Goal: Task Accomplishment & Management: Manage account settings

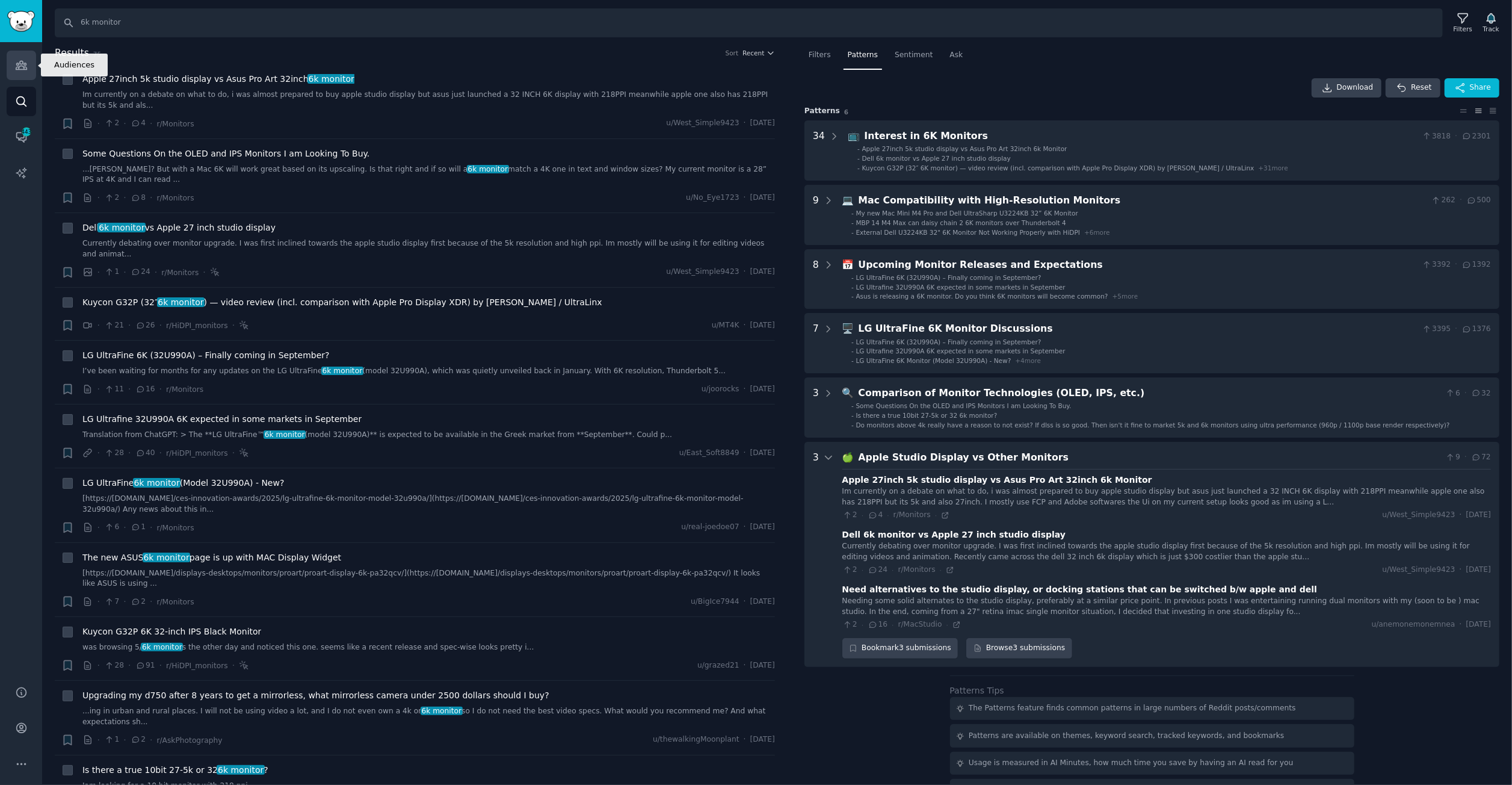
click at [15, 57] on link "Audiences" at bounding box center [21, 65] width 30 height 30
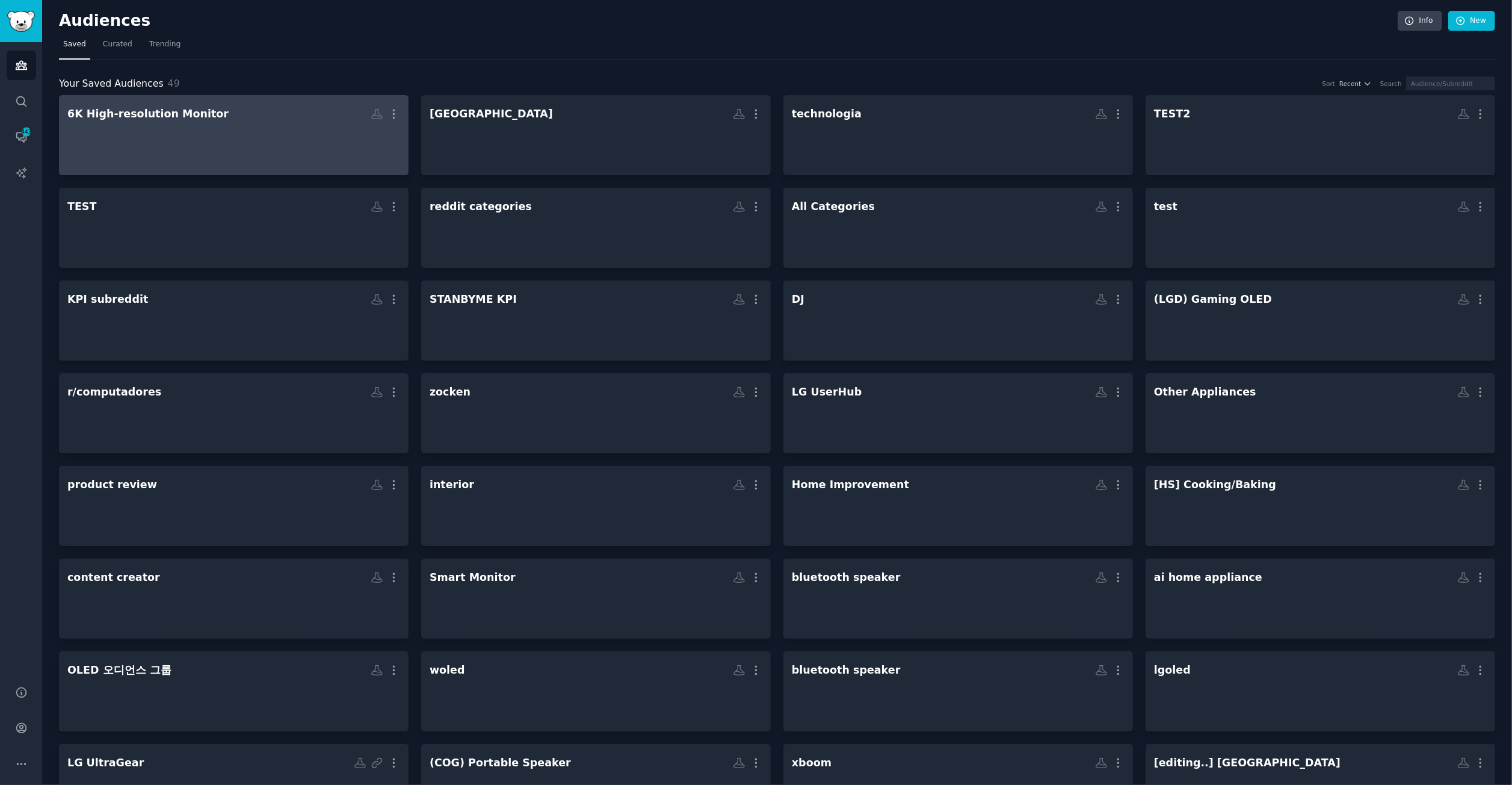
click at [290, 128] on div at bounding box center [234, 145] width 333 height 42
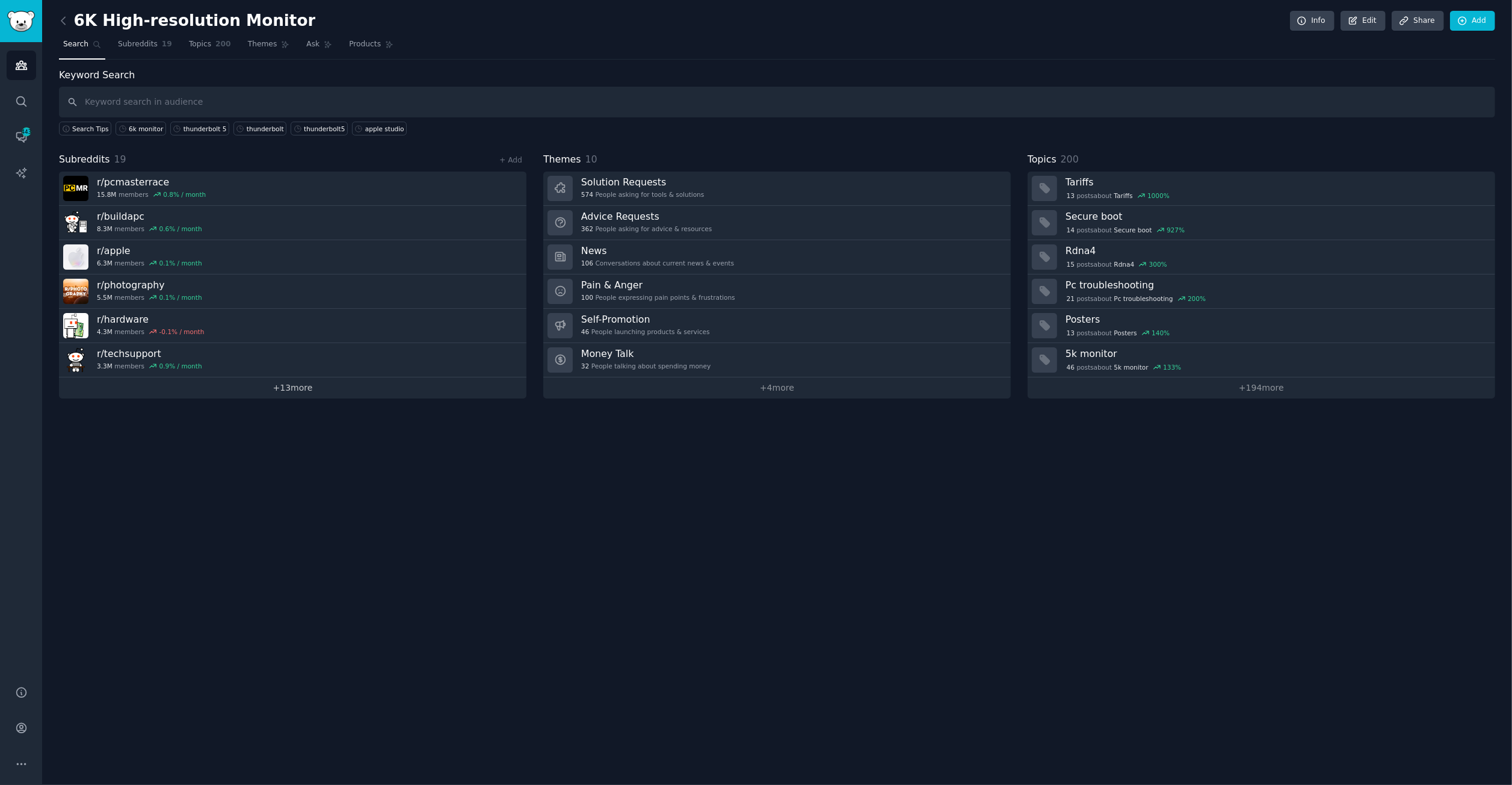
click at [269, 393] on link "+ 13 more" at bounding box center [293, 387] width 467 height 21
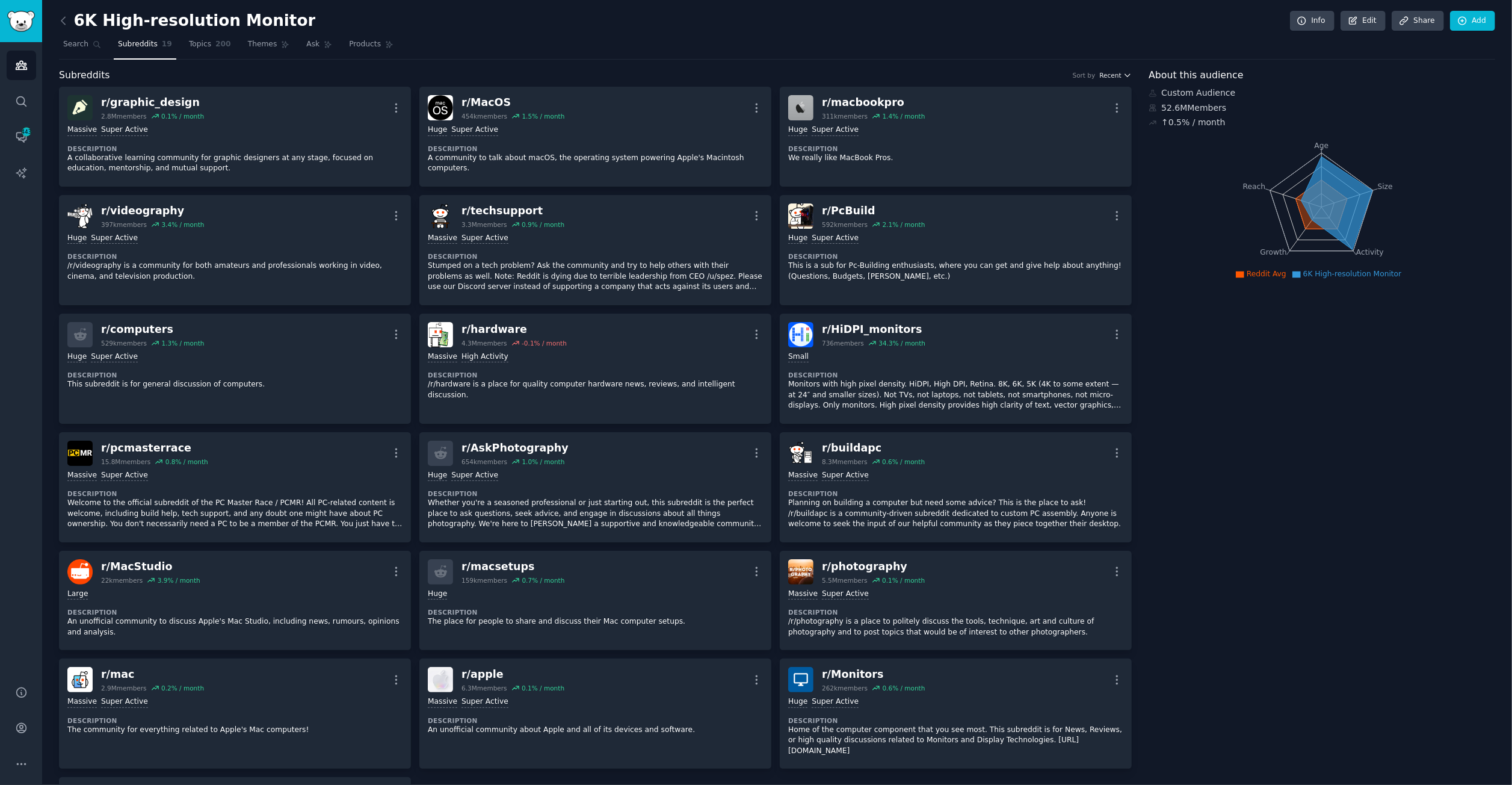
click at [1114, 71] on span "Recent" at bounding box center [1109, 75] width 21 height 9
click at [1043, 114] on p "Largest" at bounding box center [1051, 119] width 27 height 11
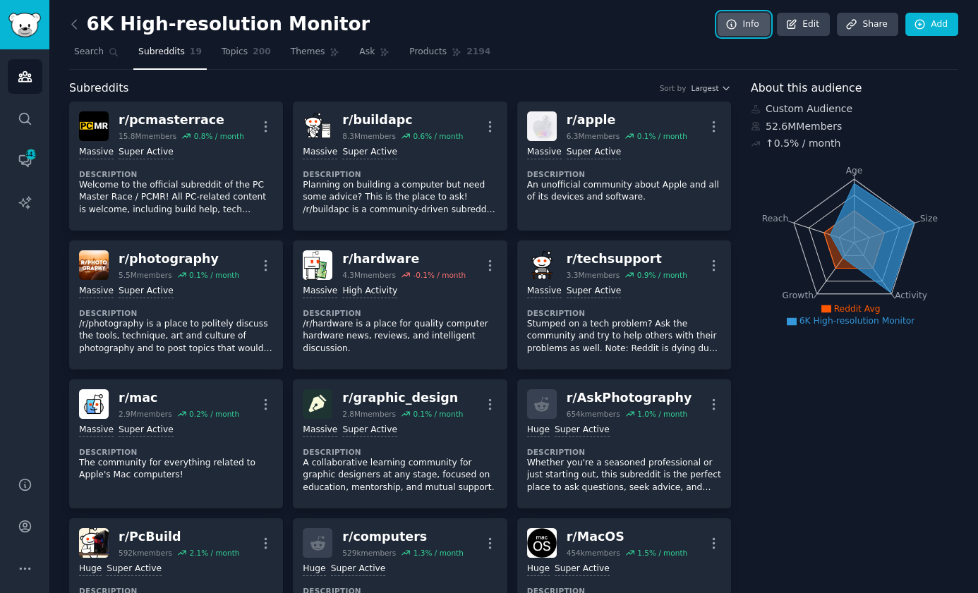
click at [752, 23] on link "Info" at bounding box center [744, 25] width 52 height 24
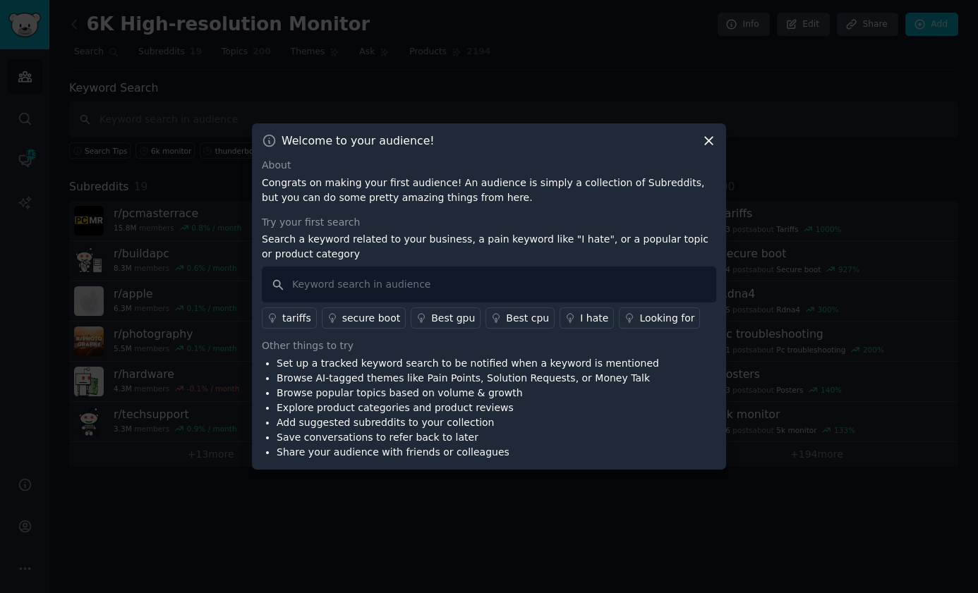
click at [705, 138] on icon at bounding box center [709, 142] width 8 height 8
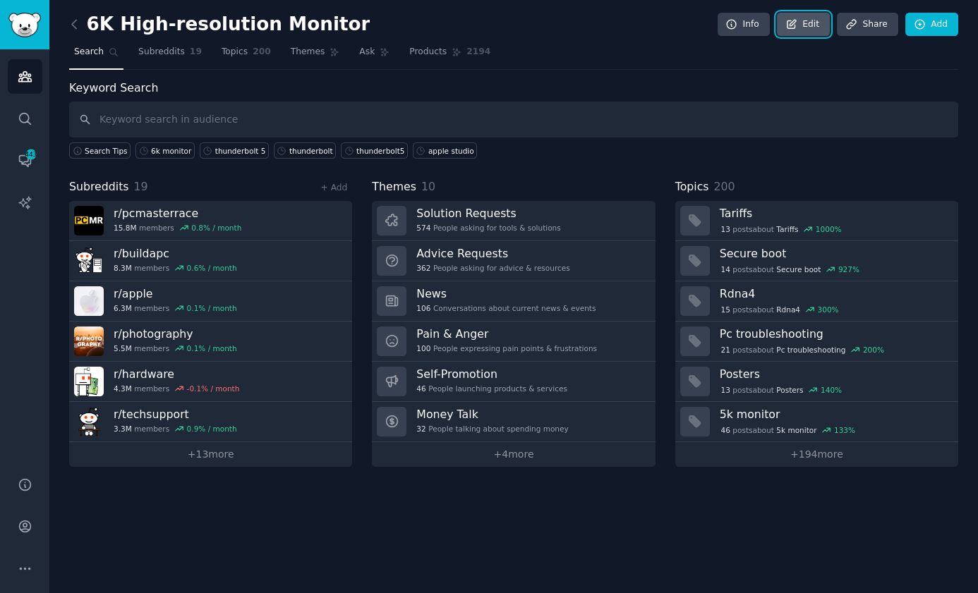
click at [806, 17] on link "Edit" at bounding box center [803, 25] width 53 height 24
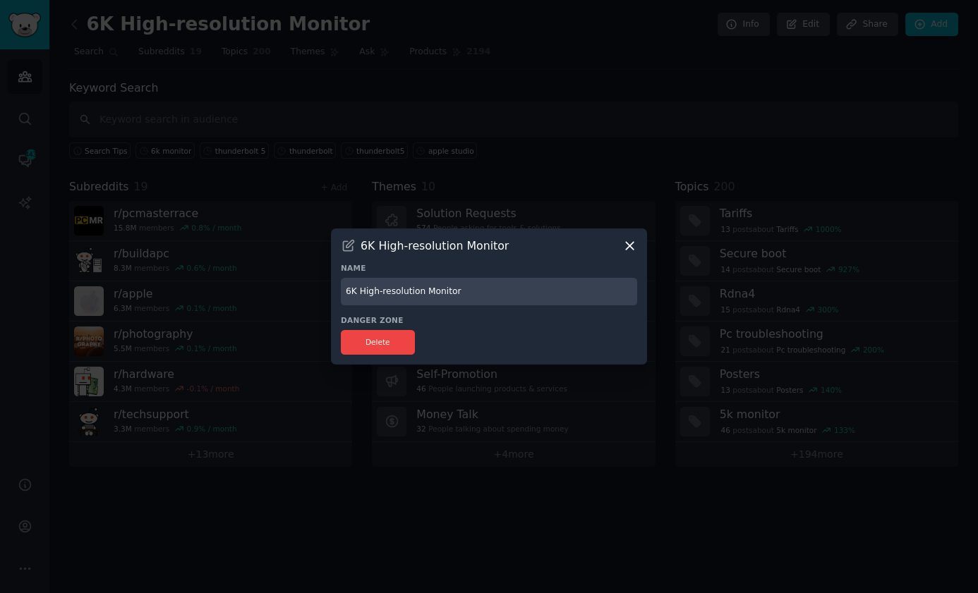
click at [631, 241] on icon at bounding box center [629, 245] width 15 height 15
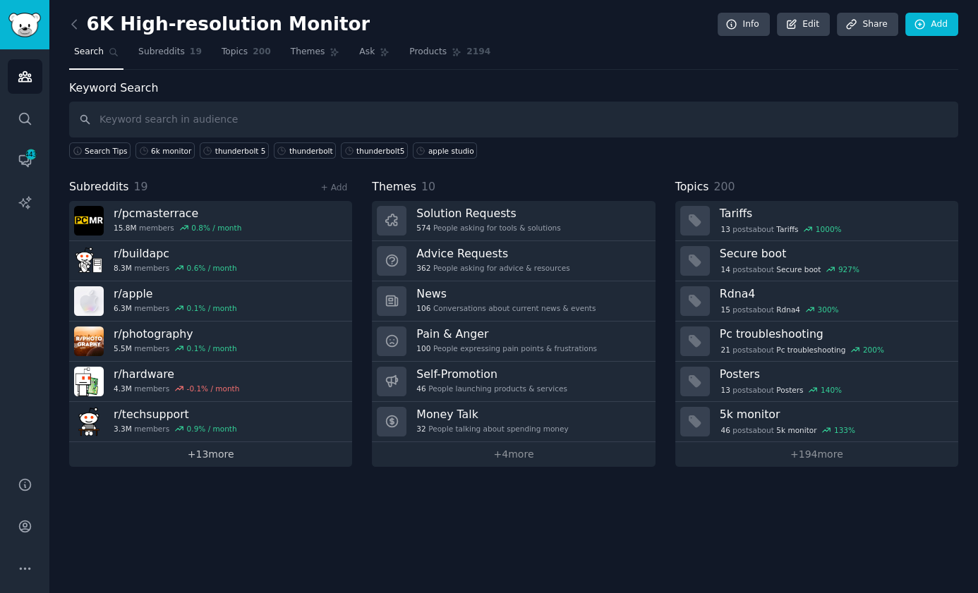
click at [177, 447] on link "+ 13 more" at bounding box center [210, 454] width 283 height 25
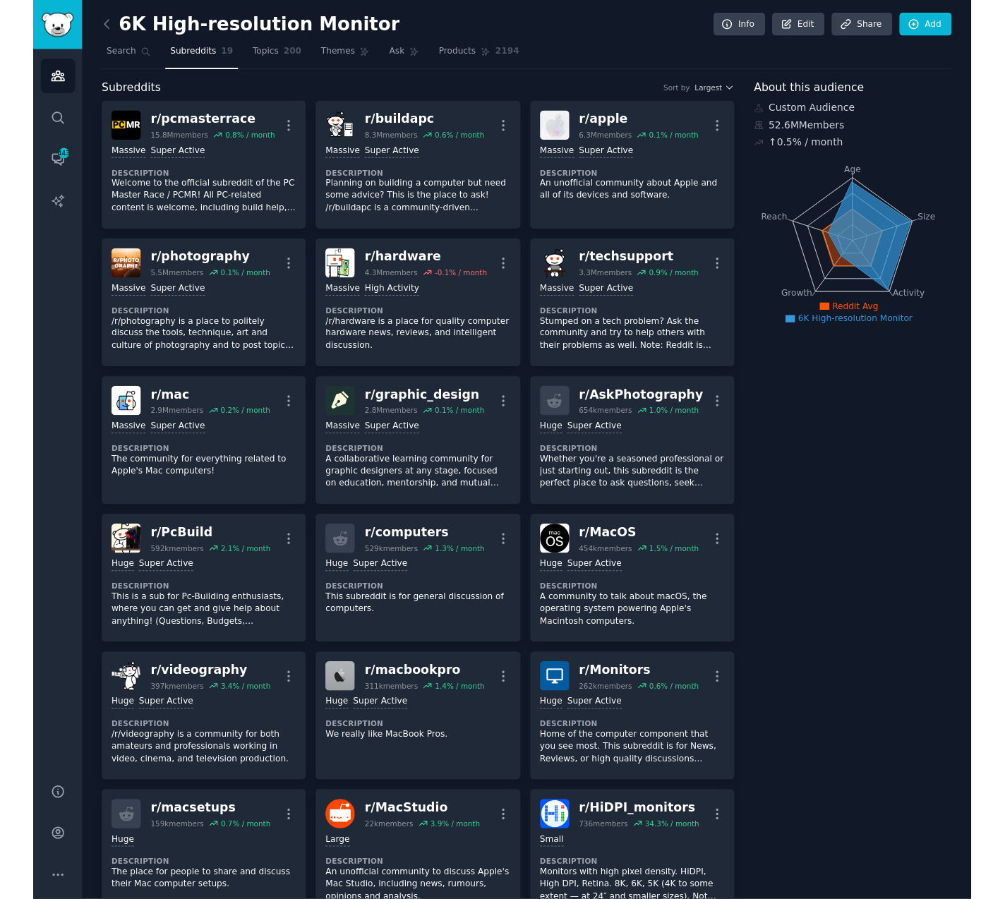
scroll to position [78, 0]
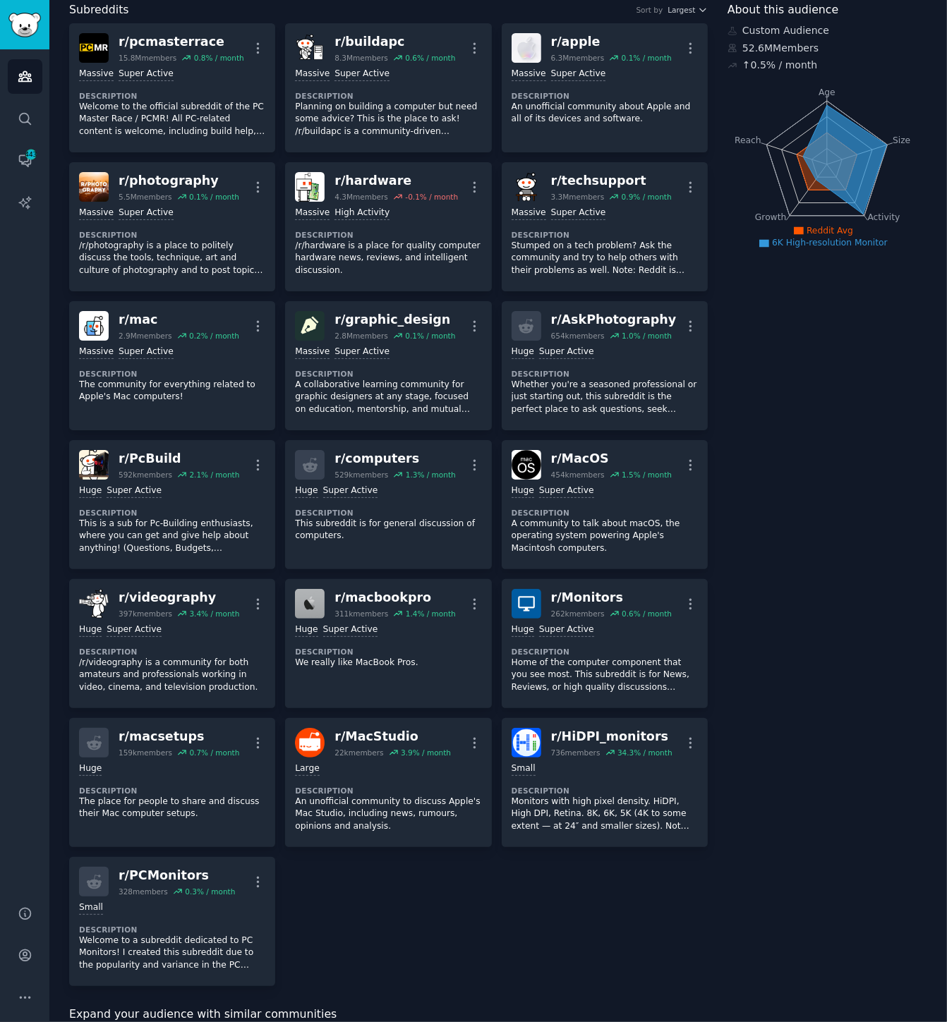
click at [916, 919] on div "About this audience Custom Audience 52.6M Members ↑ 0.5 % / month Age Size Acti…" at bounding box center [827, 845] width 200 height 1689
click at [943, 919] on div "6K High-resolution Monitor Info Edit Share Add Search Subreddits 19 Topics 200 …" at bounding box center [498, 816] width 898 height 1789
click at [910, 854] on div "About this audience Custom Audience 52.6M Members ↑ 0.5 % / month Age Size Acti…" at bounding box center [827, 845] width 200 height 1689
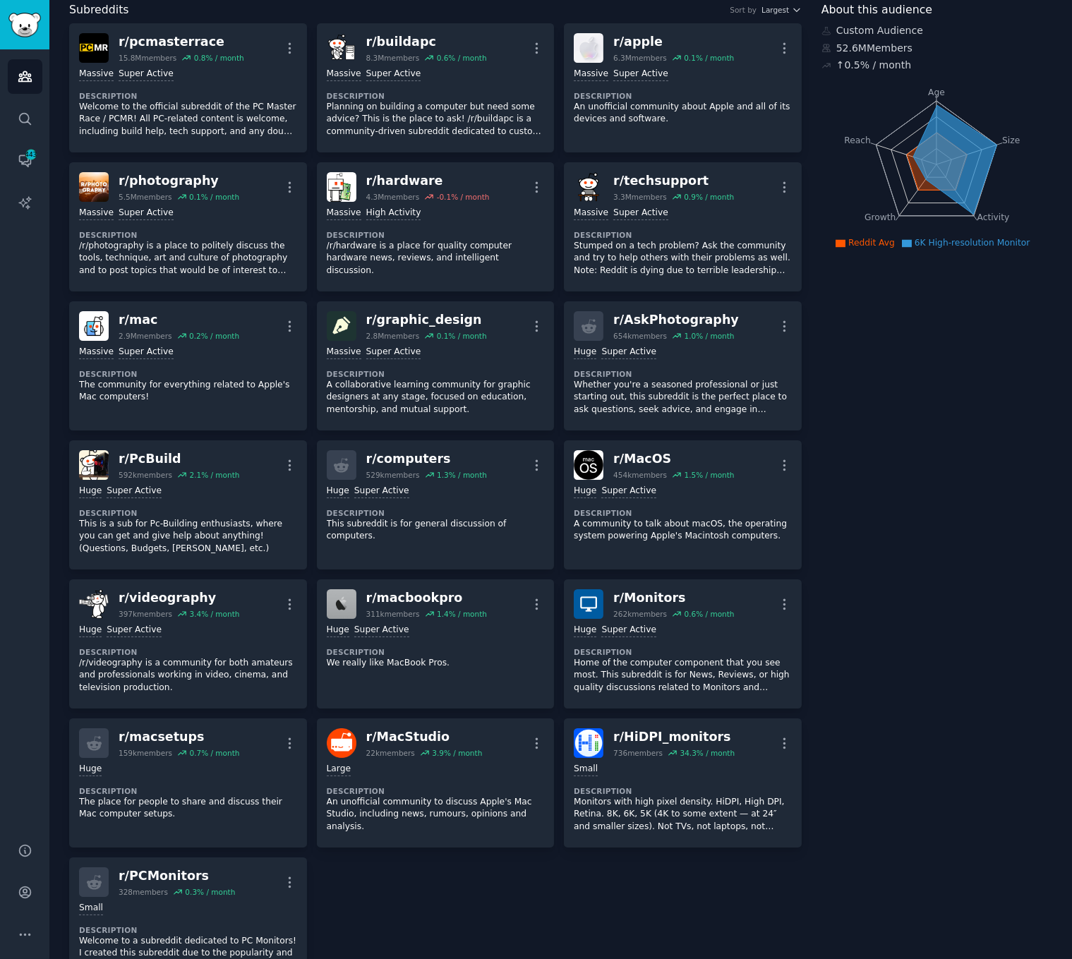
scroll to position [0, 0]
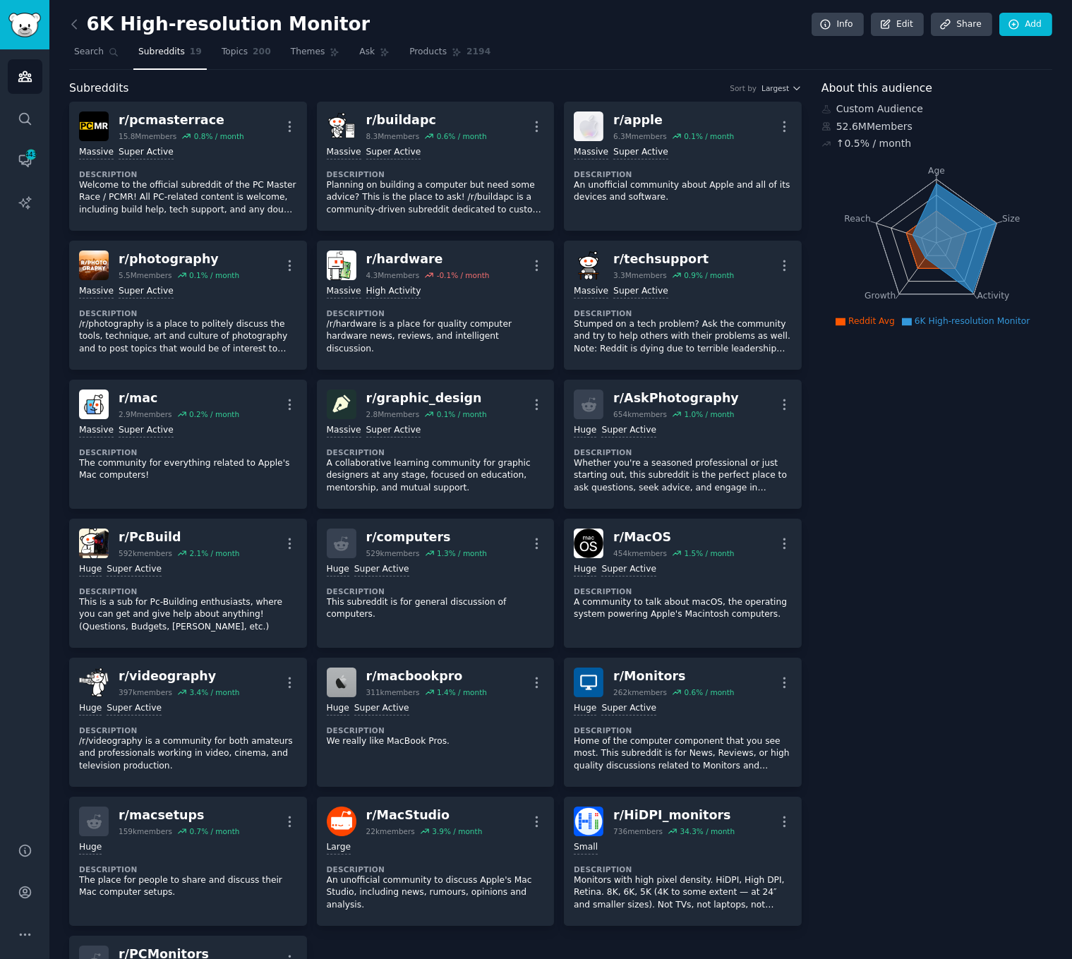
click at [1046, 150] on div "↑ 0.5 % / month" at bounding box center [936, 143] width 231 height 15
click at [872, 165] on icon "Age Size Activity Growth Reach" at bounding box center [936, 243] width 230 height 178
click at [912, 323] on li "6K High-resolution Monitor" at bounding box center [966, 321] width 128 height 13
click at [854, 95] on span "About this audience" at bounding box center [876, 89] width 111 height 18
click at [832, 22] on icon at bounding box center [825, 24] width 13 height 13
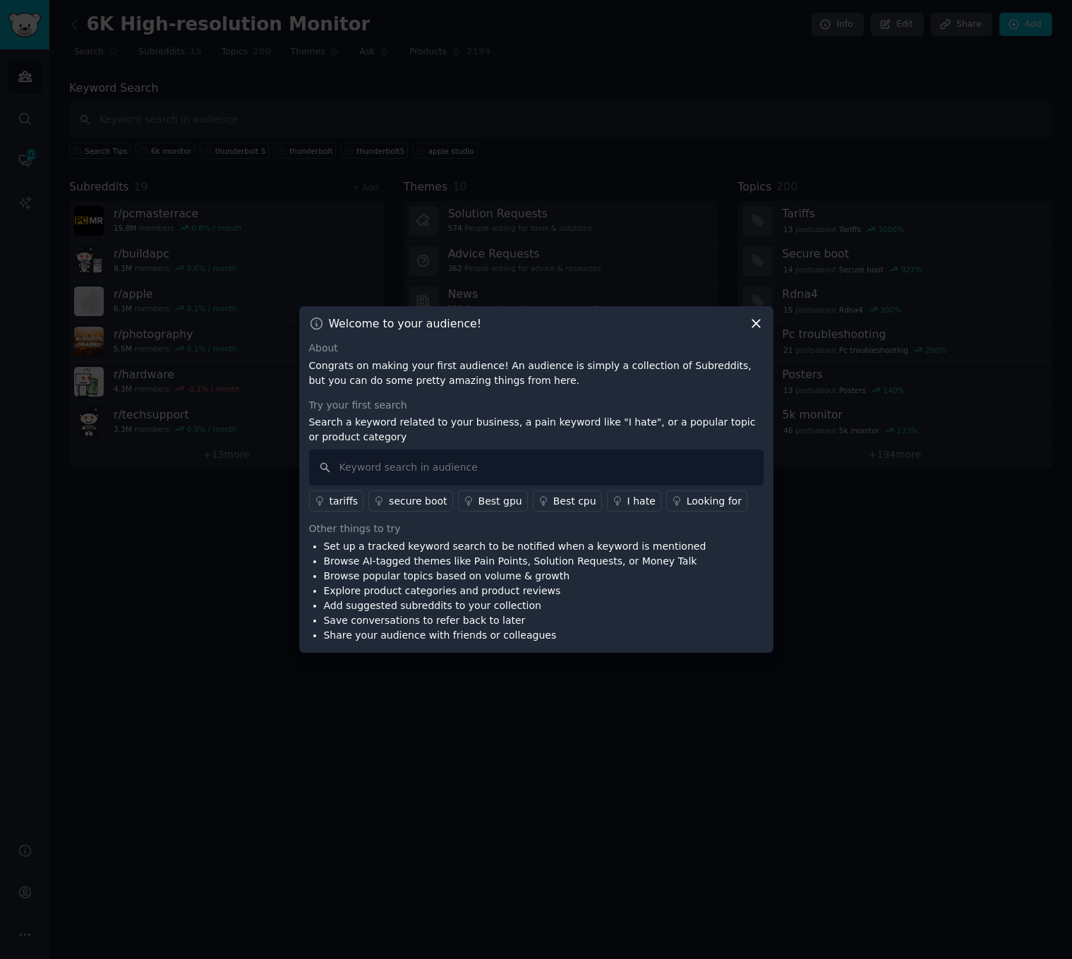
click at [749, 327] on icon at bounding box center [756, 323] width 15 height 15
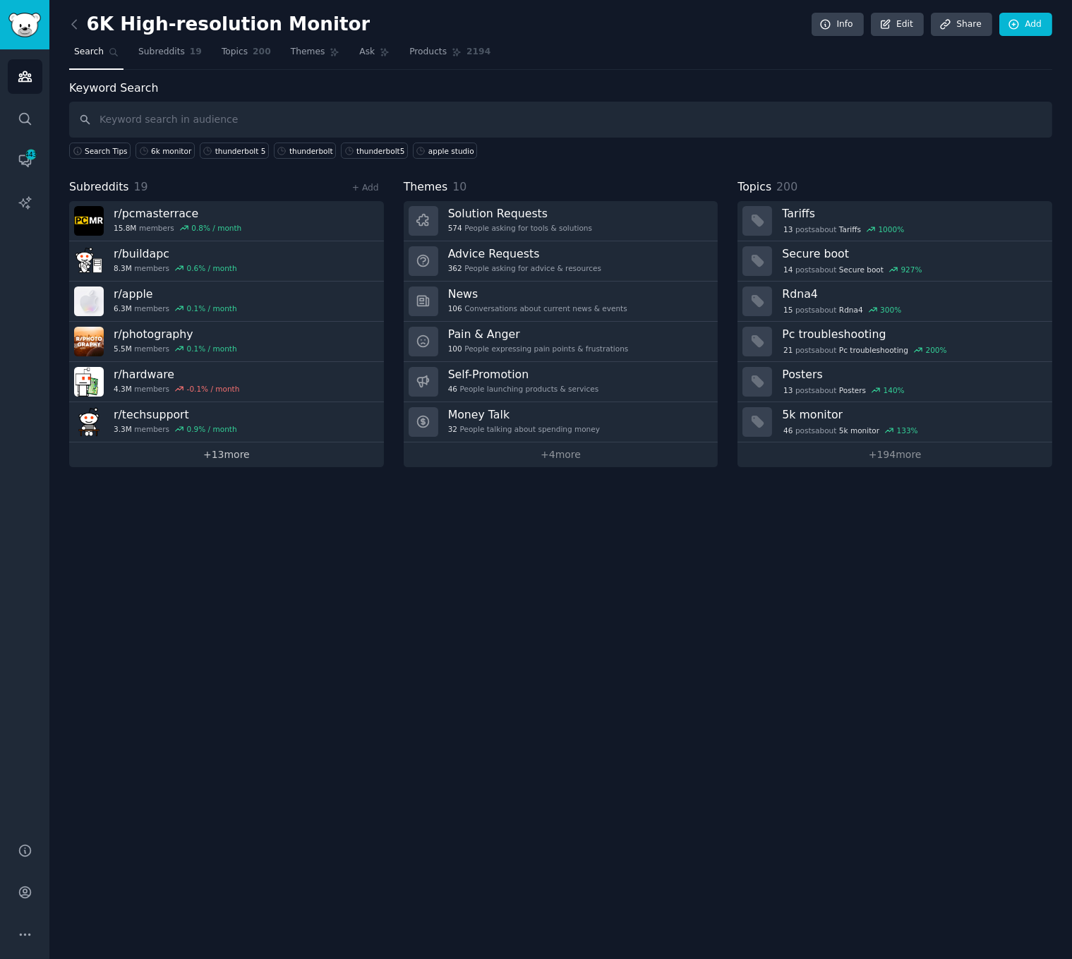
click at [226, 461] on link "+ 13 more" at bounding box center [226, 454] width 315 height 25
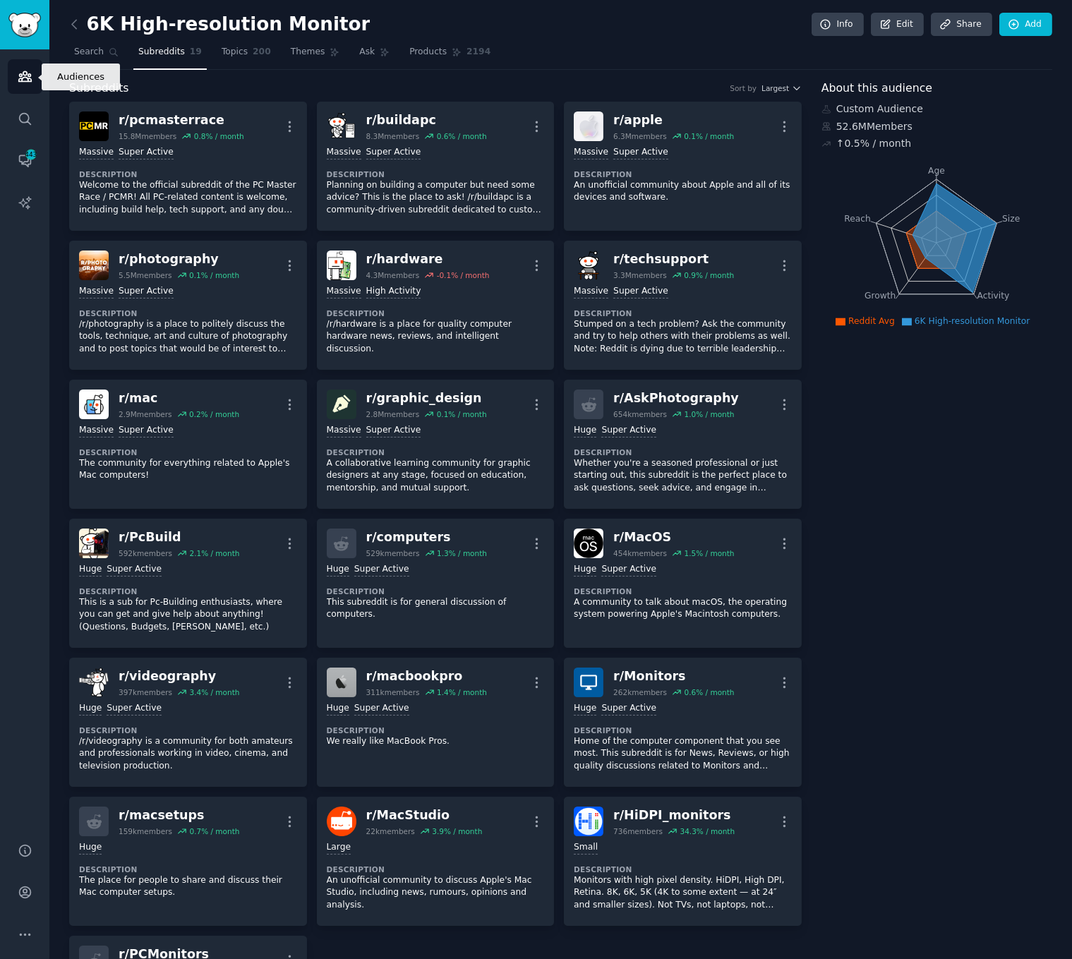
click at [23, 87] on link "Audiences" at bounding box center [25, 76] width 35 height 35
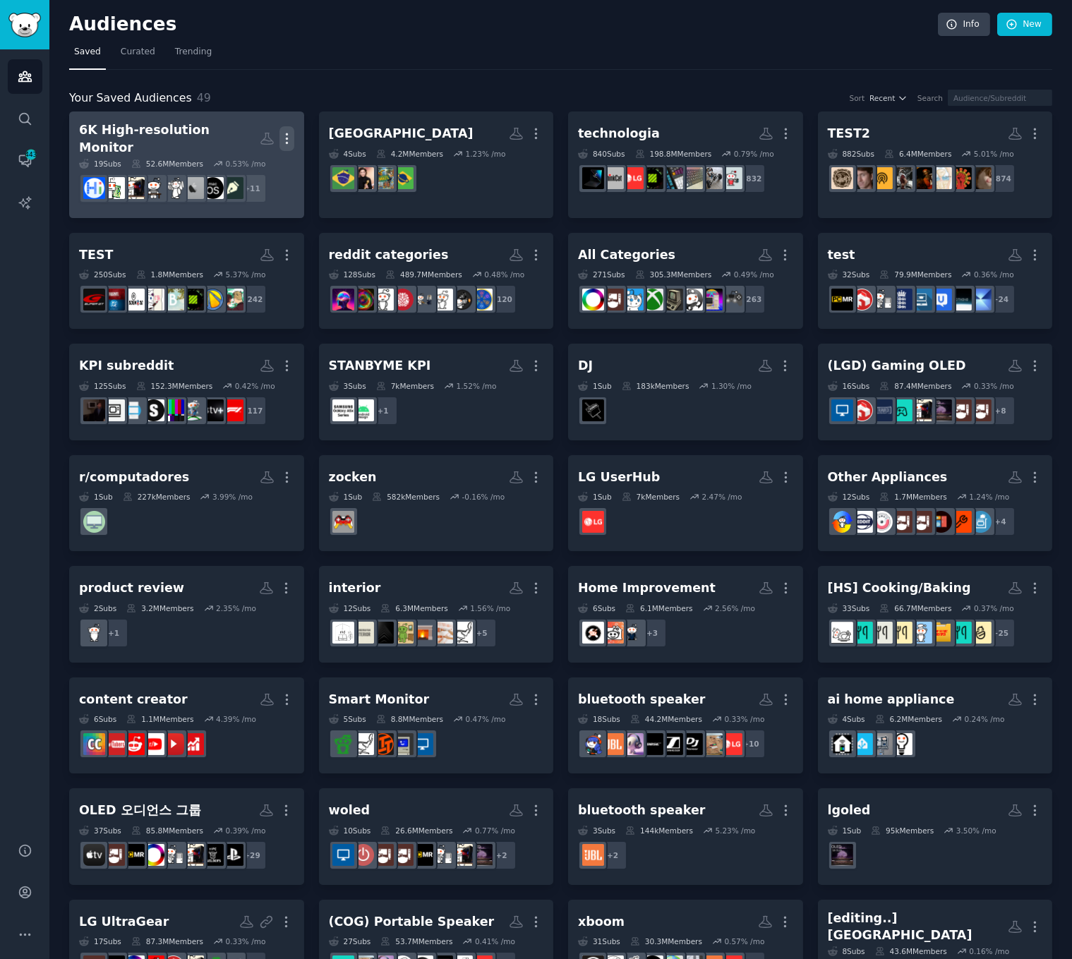
click at [286, 134] on icon "button" at bounding box center [286, 139] width 1 height 10
click at [222, 139] on icon at bounding box center [220, 143] width 12 height 8
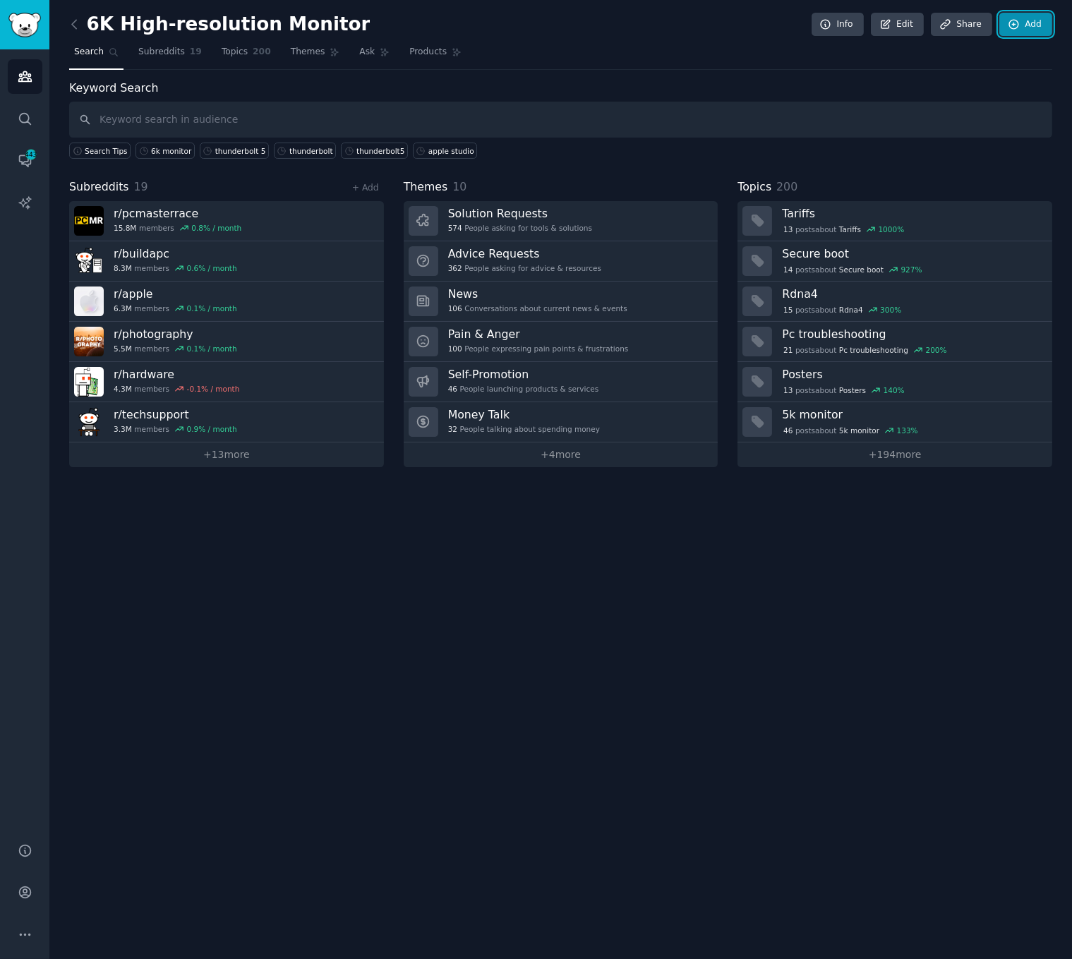
click at [1022, 22] on link "Add" at bounding box center [1025, 25] width 53 height 24
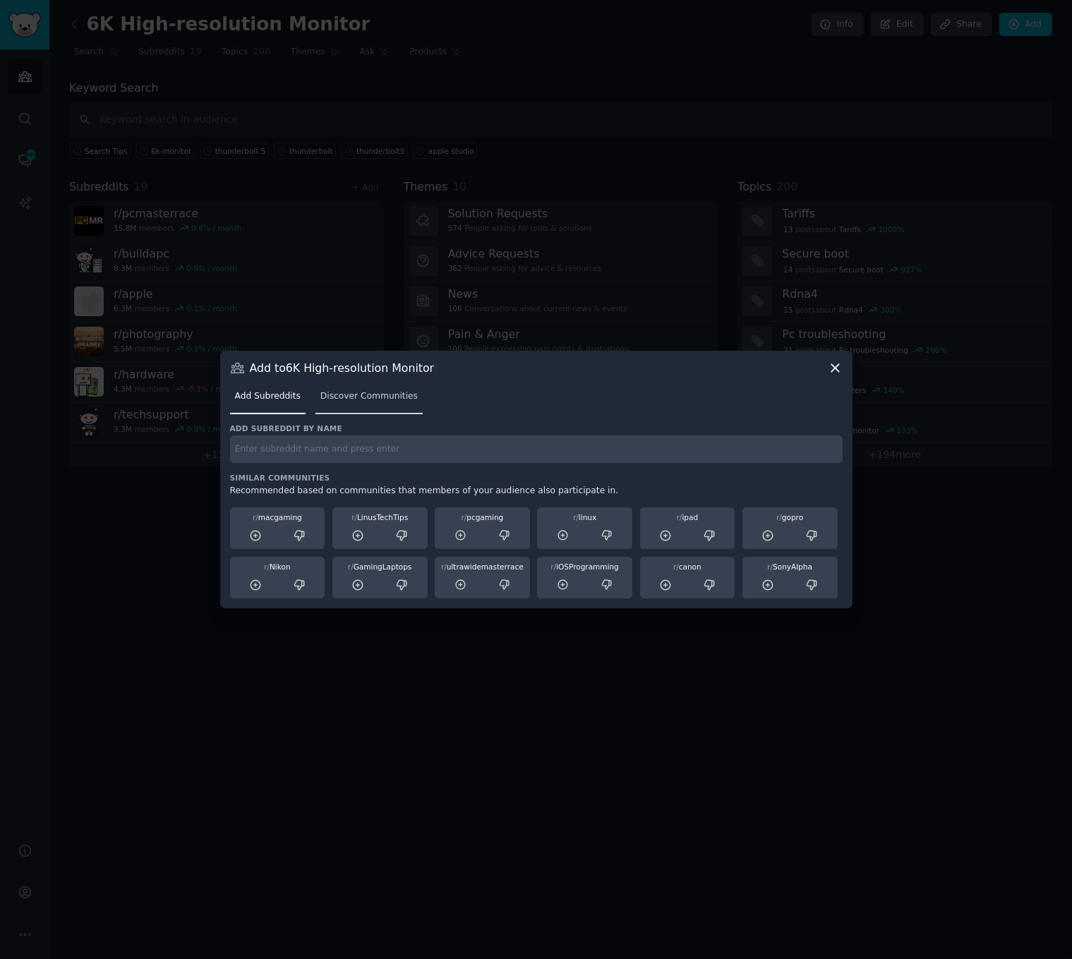
click at [378, 385] on link "Discover Communities" at bounding box center [368, 399] width 107 height 29
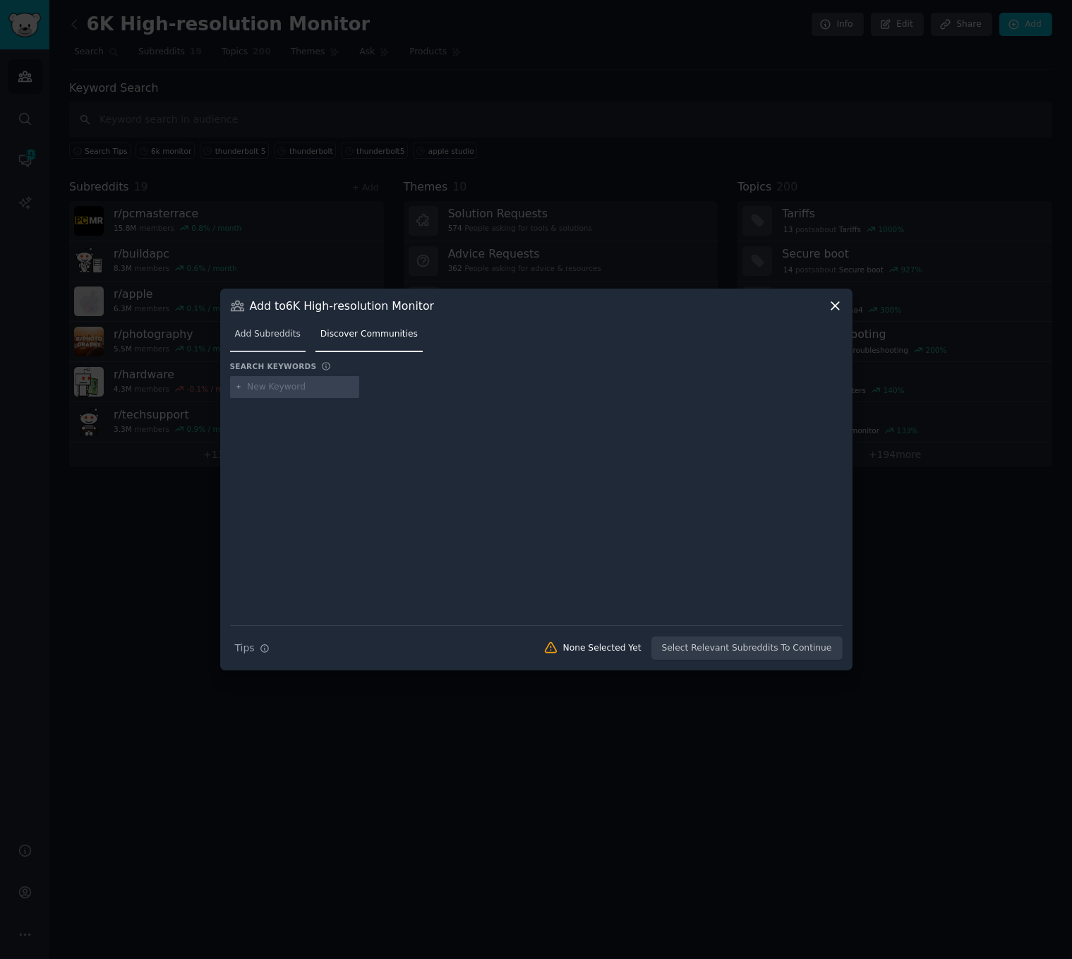
click at [251, 339] on span "Add Subreddits" at bounding box center [268, 334] width 66 height 13
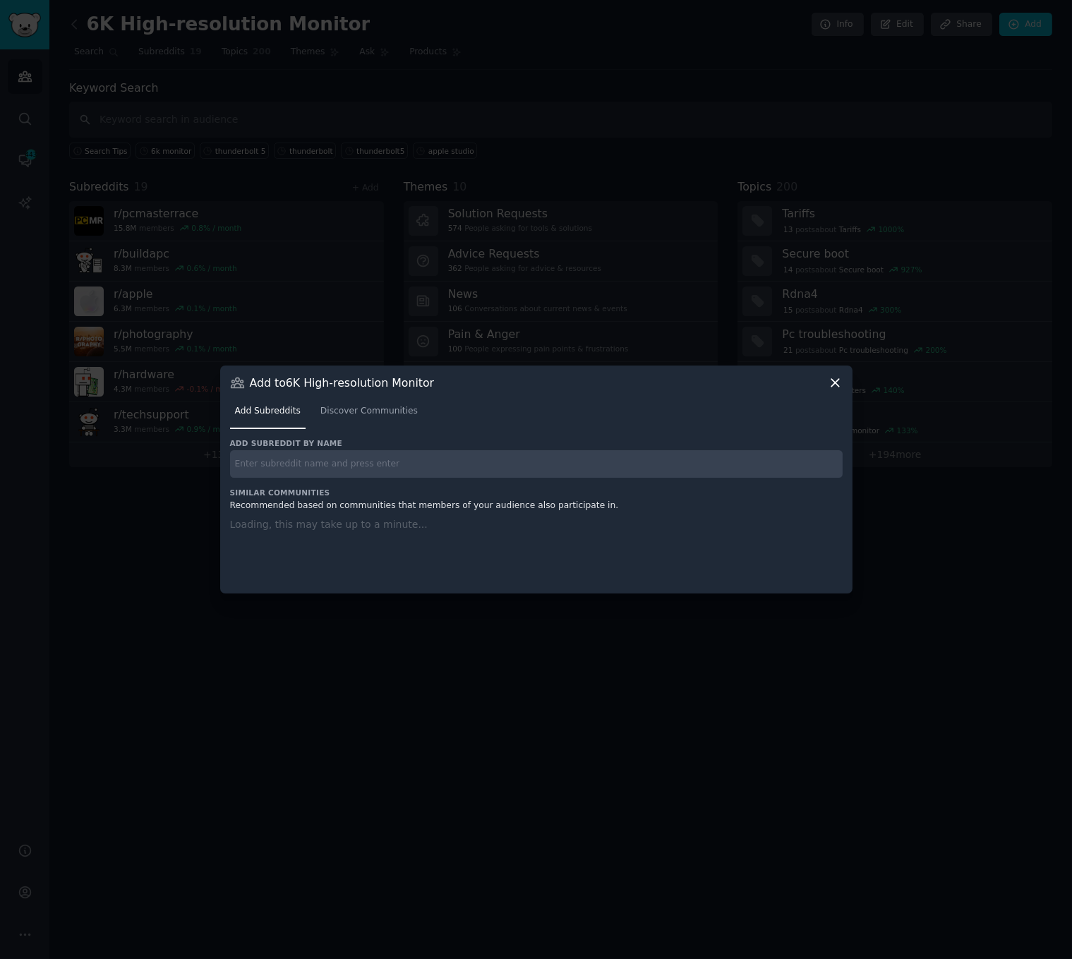
click at [835, 382] on icon at bounding box center [835, 383] width 8 height 8
